Goal: Information Seeking & Learning: Learn about a topic

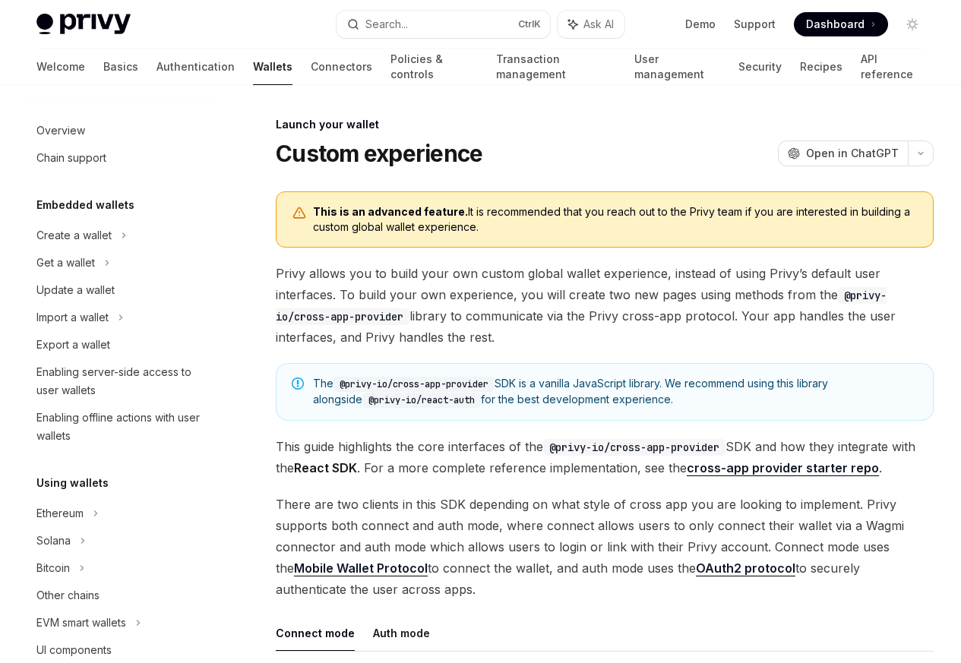
scroll to position [696, 0]
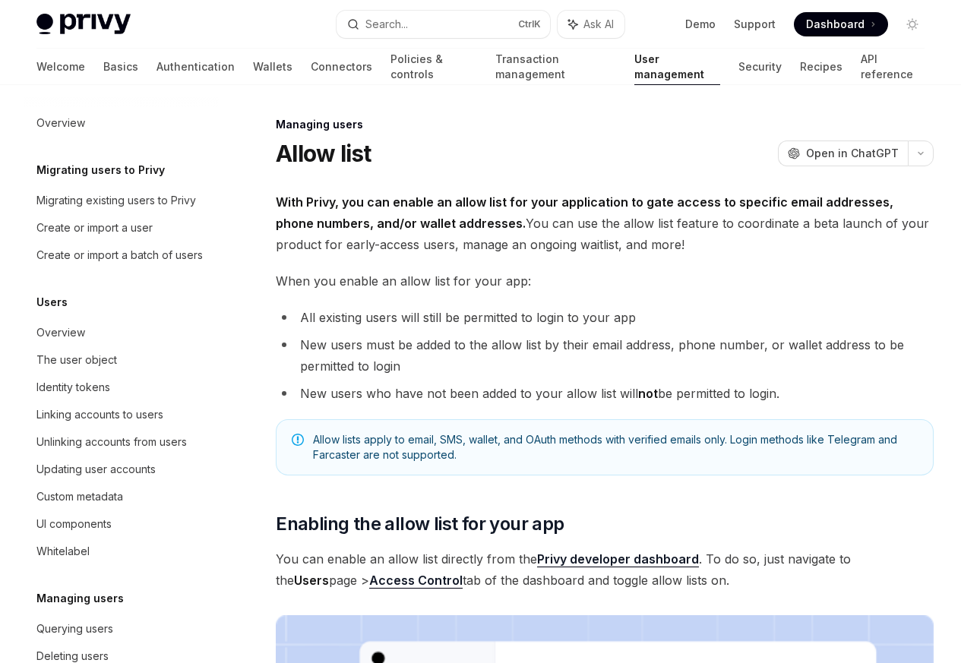
scroll to position [214, 0]
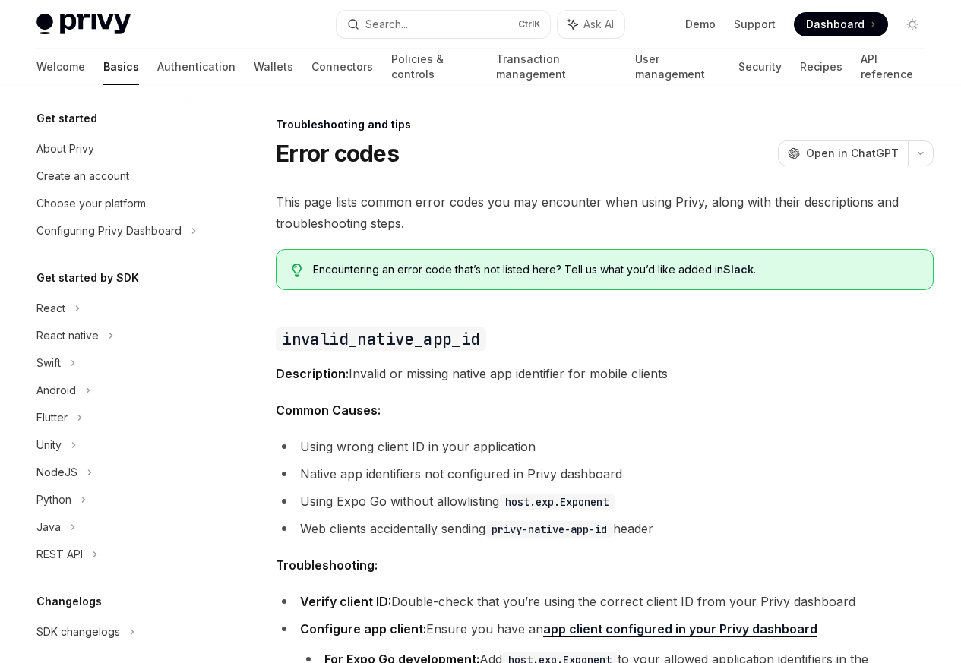
scroll to position [144, 0]
